Goal: Transaction & Acquisition: Purchase product/service

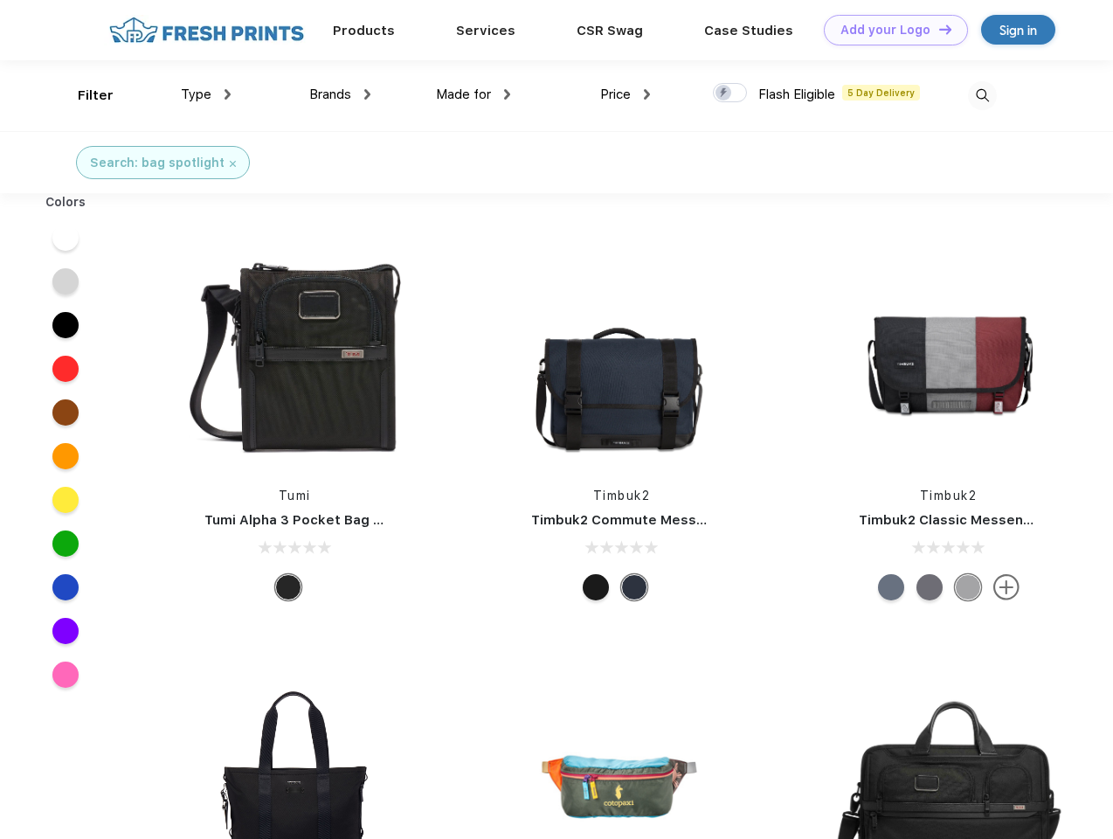
scroll to position [1, 0]
click at [889, 30] on link "Add your Logo Design Tool" at bounding box center [896, 30] width 144 height 31
click at [0, 0] on div "Design Tool" at bounding box center [0, 0] width 0 height 0
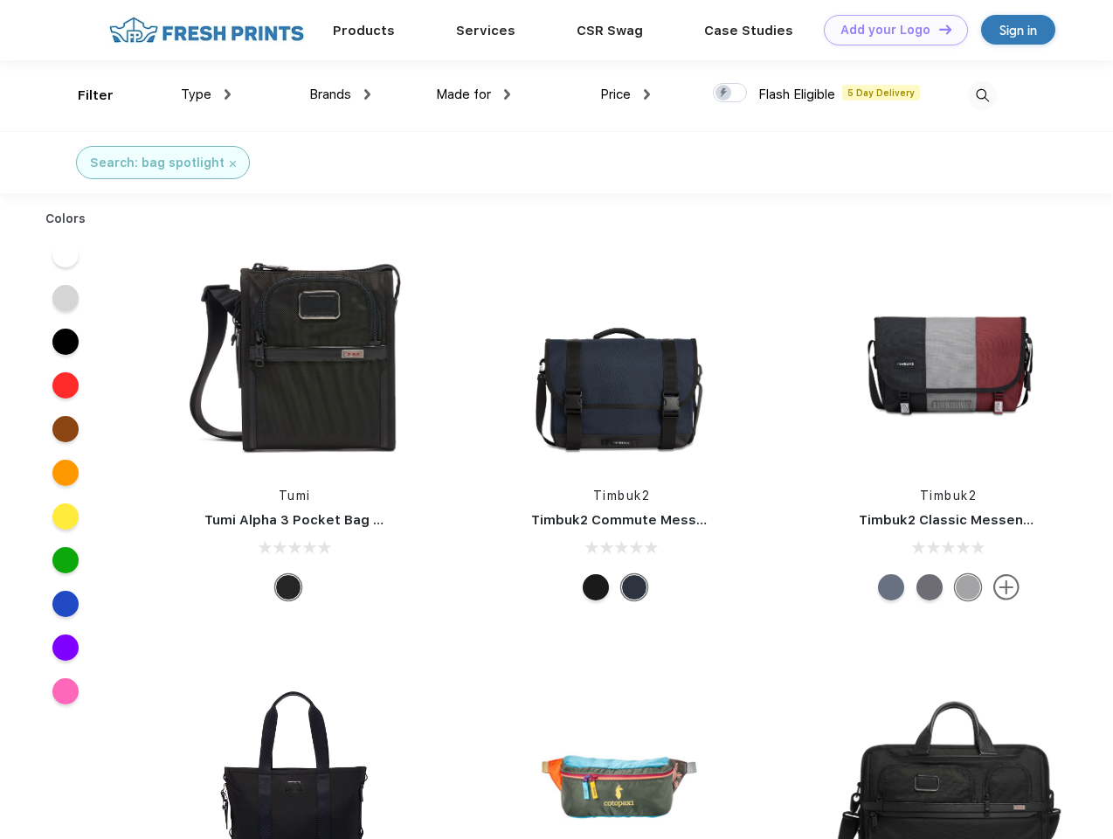
click at [937, 29] on link "Add your Logo Design Tool" at bounding box center [896, 30] width 144 height 31
click at [84, 95] on div "Filter" at bounding box center [96, 96] width 36 height 20
click at [206, 94] on span "Type" at bounding box center [196, 94] width 31 height 16
click at [340, 94] on span "Brands" at bounding box center [330, 94] width 42 height 16
click at [473, 94] on span "Made for" at bounding box center [463, 94] width 55 height 16
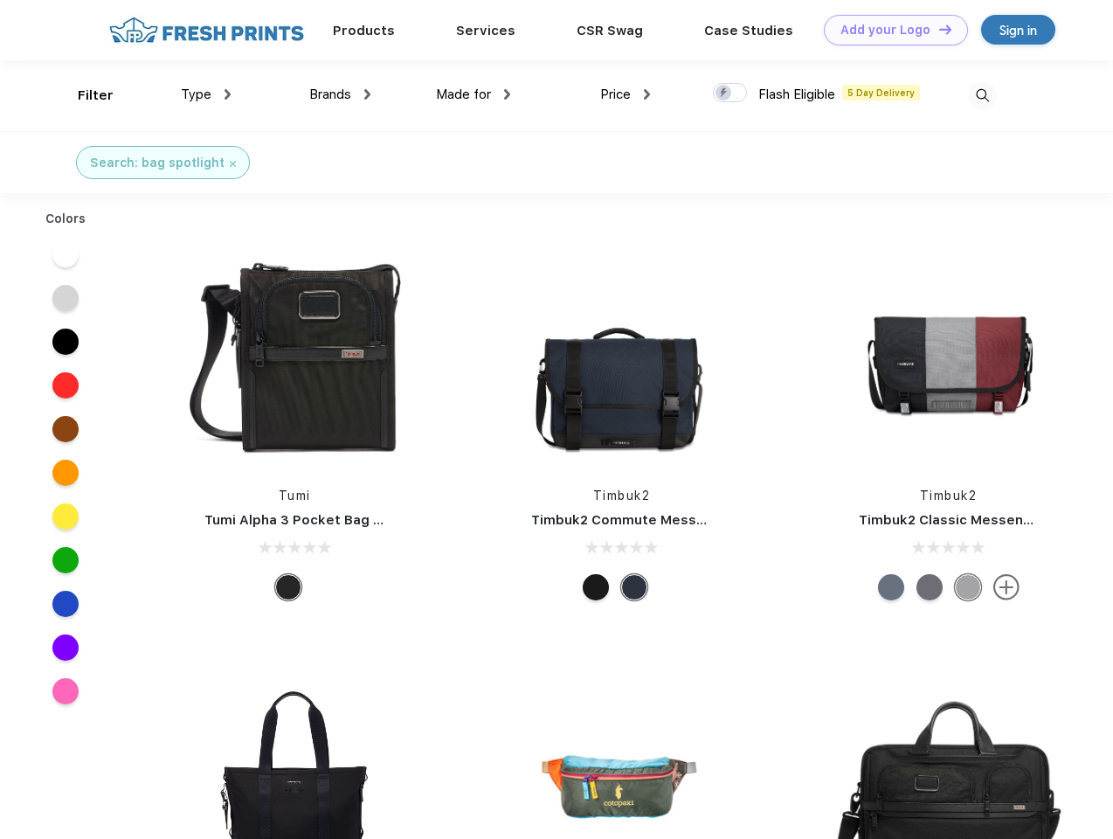
click at [625, 94] on span "Price" at bounding box center [615, 94] width 31 height 16
click at [730, 93] on div at bounding box center [730, 92] width 34 height 19
click at [724, 93] on input "checkbox" at bounding box center [718, 87] width 11 height 11
click at [982, 95] on img at bounding box center [982, 95] width 29 height 29
